Goal: Answer question/provide support

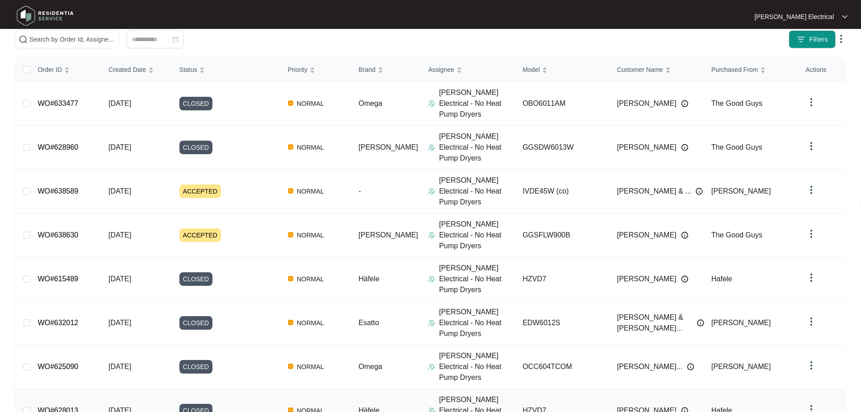
scroll to position [134, 0]
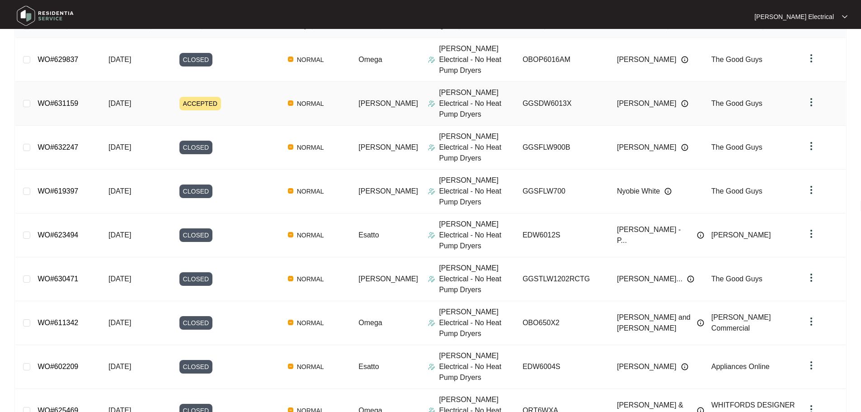
click at [207, 97] on span "ACCEPTED" at bounding box center [200, 104] width 42 height 14
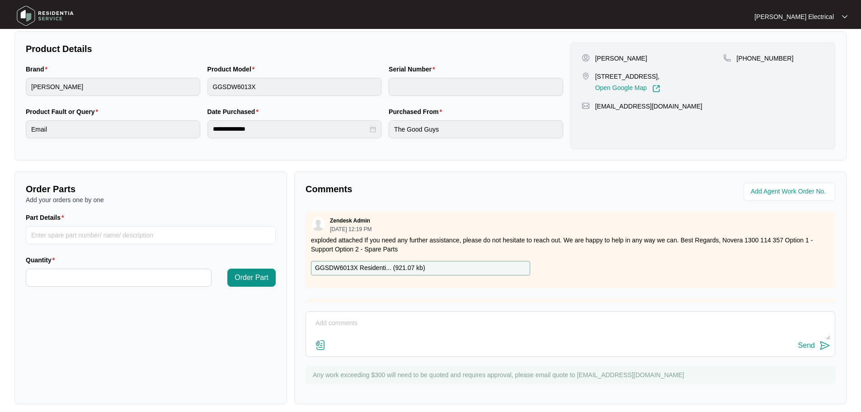
scroll to position [188, 0]
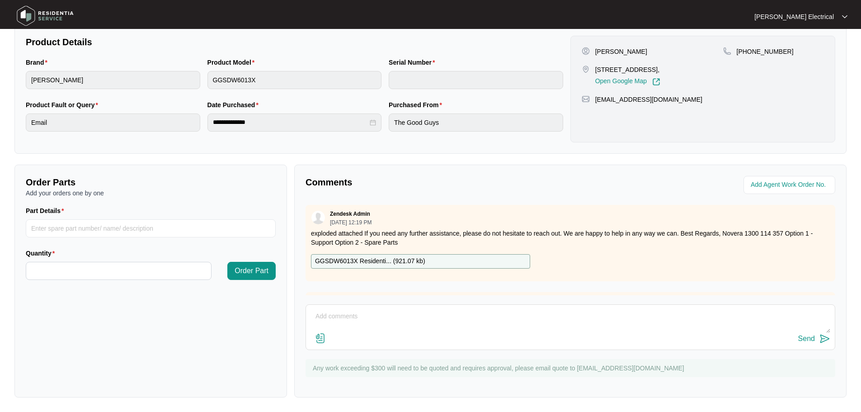
click at [376, 313] on textarea at bounding box center [570, 320] width 520 height 23
type textarea "h"
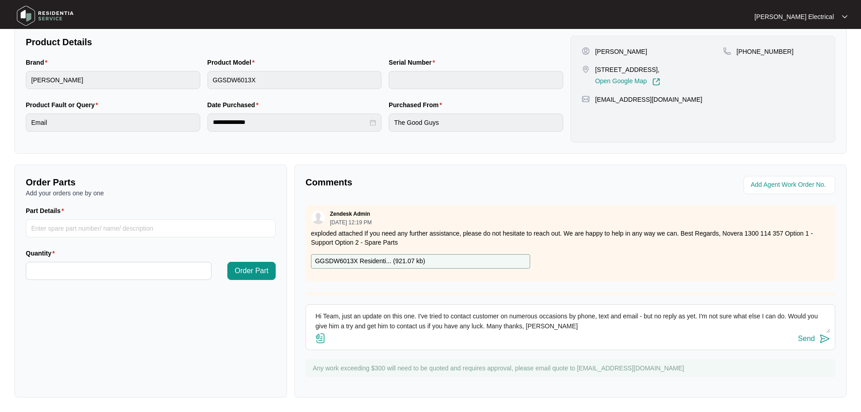
type textarea "Hi Team, just an update on this one. I've tried to contact customer on numerous…"
click at [821, 337] on img at bounding box center [824, 338] width 11 height 11
